Goal: Complete application form

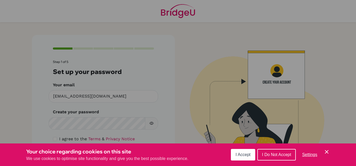
click at [170, 106] on div "Cookie Preferences" at bounding box center [178, 83] width 356 height 166
click at [327, 150] on icon "Cookie Control Close Icon" at bounding box center [326, 151] width 6 height 6
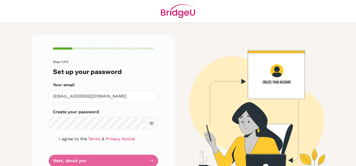
click at [119, 157] on form "Step 1 of 5 Set up your password Your email [EMAIL_ADDRESS][DOMAIN_NAME] Invali…" at bounding box center [103, 113] width 101 height 107
click at [113, 160] on form "Step 1 of 5 Set up your password Your email [EMAIL_ADDRESS][DOMAIN_NAME] Invali…" at bounding box center [103, 113] width 101 height 107
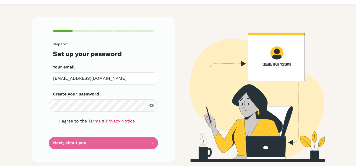
scroll to position [18, 0]
click at [150, 143] on form "Step 1 of 5 Set up your password Your email [EMAIL_ADDRESS][DOMAIN_NAME] Invali…" at bounding box center [103, 95] width 101 height 107
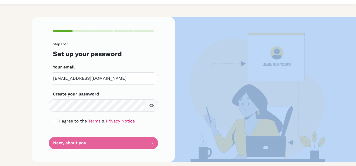
click at [150, 143] on form "Step 1 of 5 Set up your password Your email [EMAIL_ADDRESS][DOMAIN_NAME] Invali…" at bounding box center [103, 95] width 101 height 107
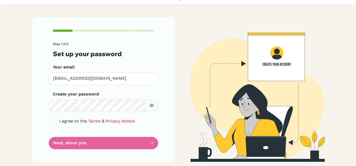
click at [150, 143] on form "Step 1 of 5 Set up your password Your email [EMAIL_ADDRESS][DOMAIN_NAME] Invali…" at bounding box center [103, 95] width 101 height 107
click at [53, 121] on input "checkbox" at bounding box center [55, 121] width 4 height 4
checkbox input "true"
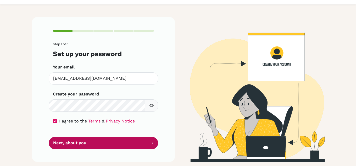
click at [124, 141] on button "Next, about you" at bounding box center [103, 143] width 109 height 12
